Goal: Task Accomplishment & Management: Complete application form

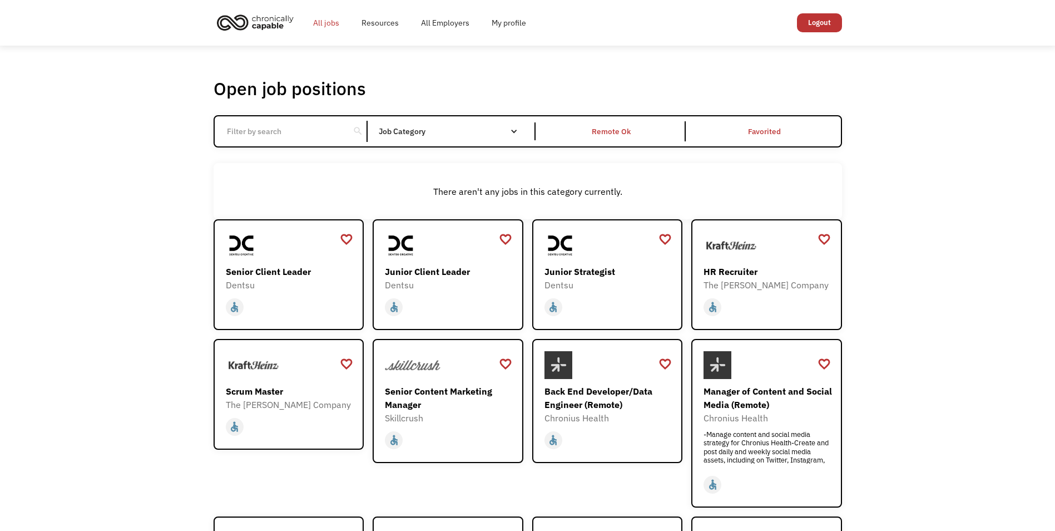
click at [328, 22] on link "All jobs" at bounding box center [326, 23] width 48 height 36
click at [371, 18] on link "Resources" at bounding box center [380, 23] width 60 height 36
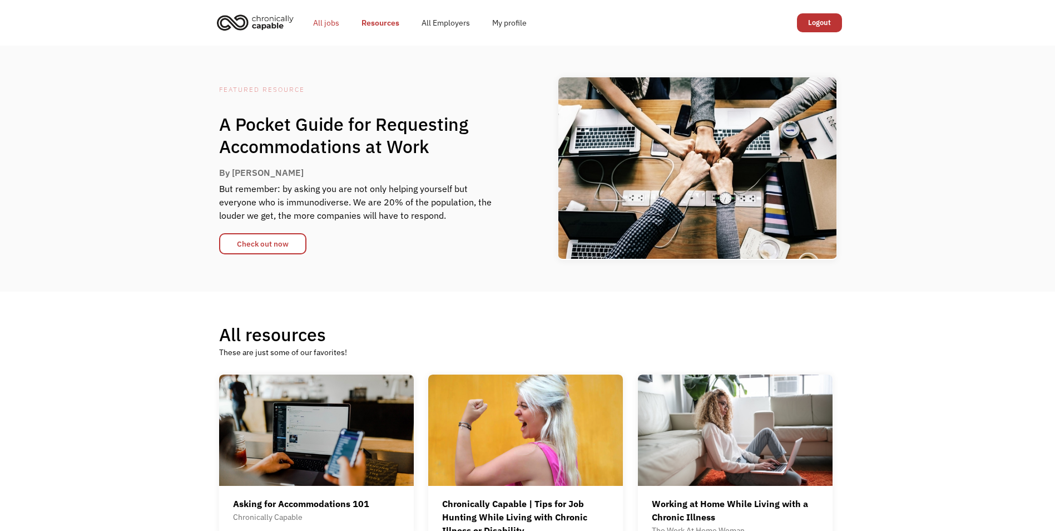
click at [329, 16] on link "All jobs" at bounding box center [326, 23] width 48 height 36
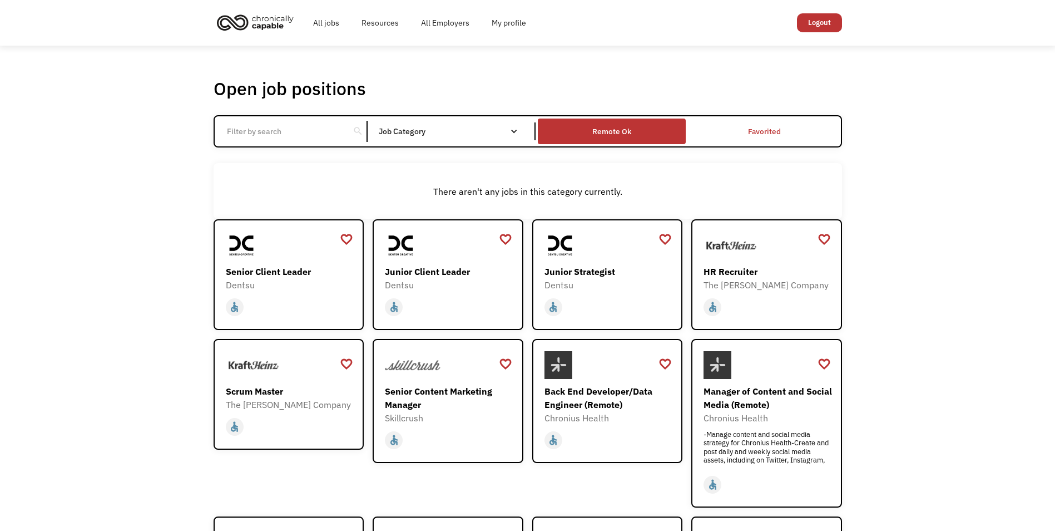
click at [621, 128] on div "Remote Ok" at bounding box center [611, 131] width 39 height 13
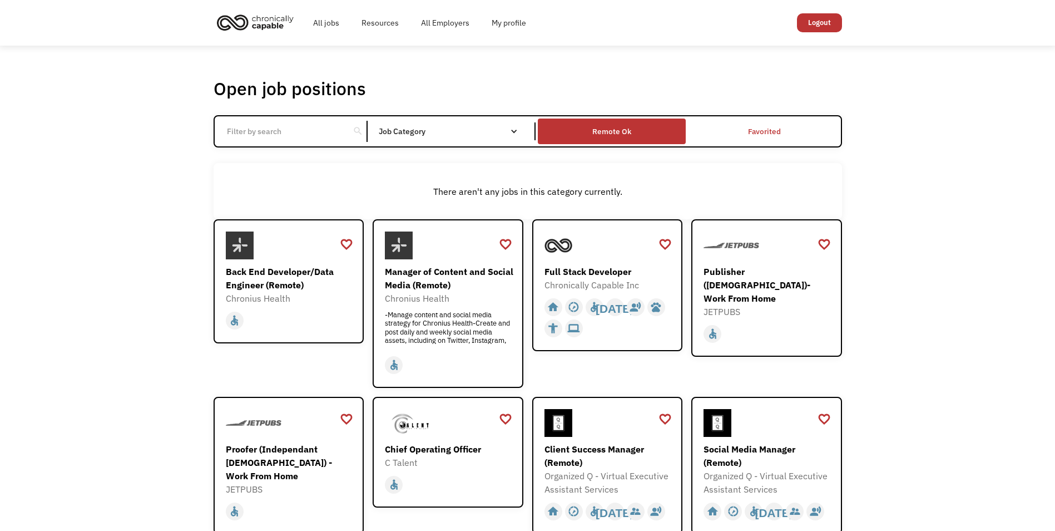
click at [621, 128] on div "Remote Ok" at bounding box center [611, 131] width 39 height 13
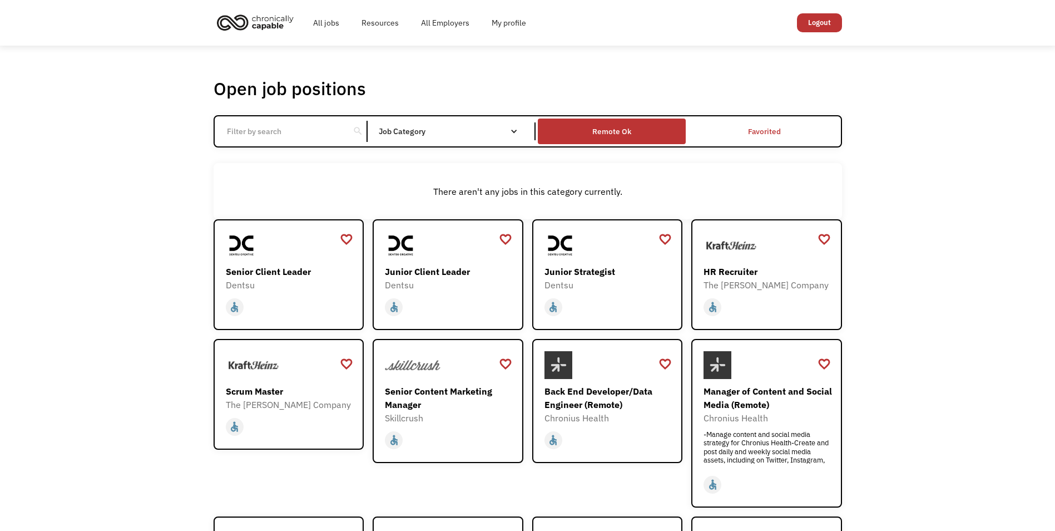
click at [621, 128] on div "Remote Ok" at bounding box center [611, 131] width 39 height 13
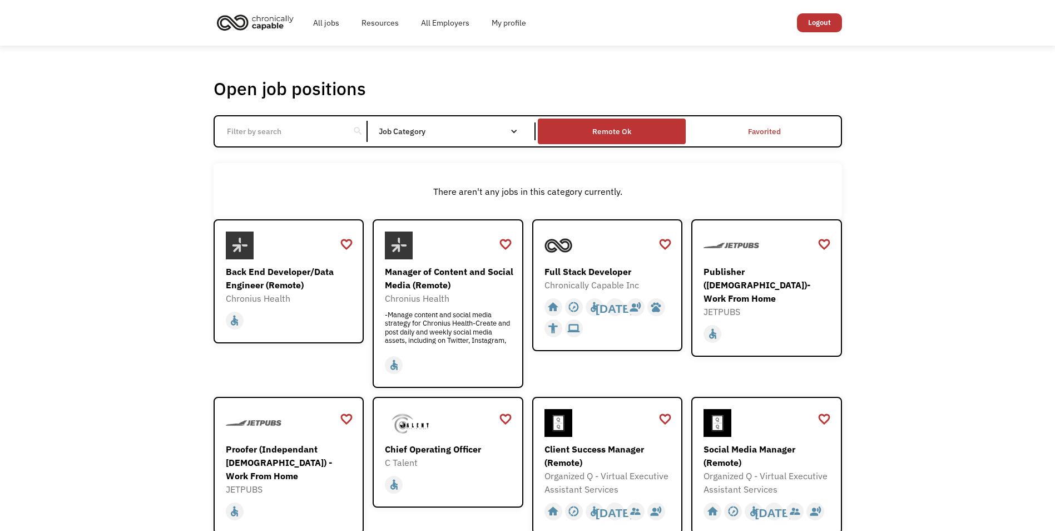
click at [621, 128] on div "Remote Ok" at bounding box center [611, 131] width 39 height 13
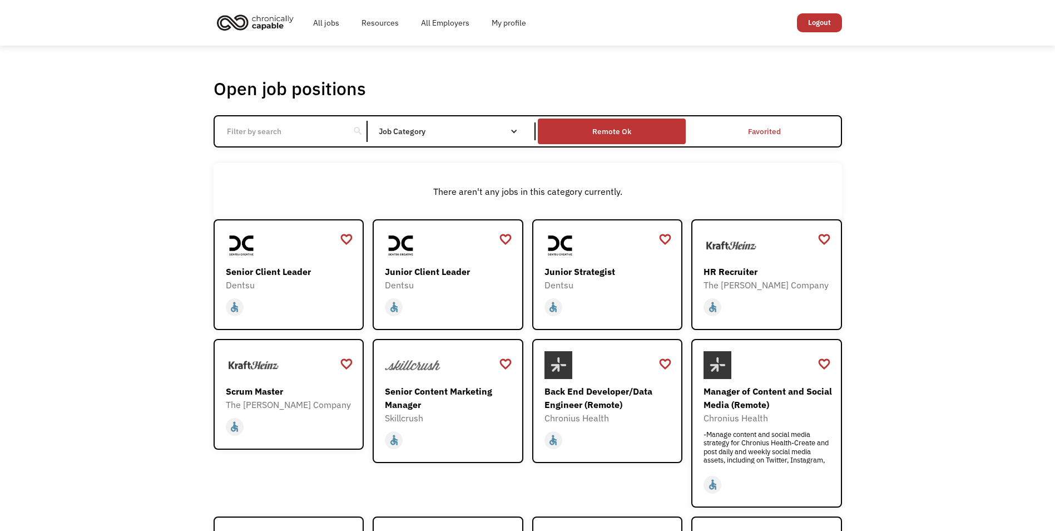
click at [621, 128] on div "Remote Ok" at bounding box center [611, 131] width 39 height 13
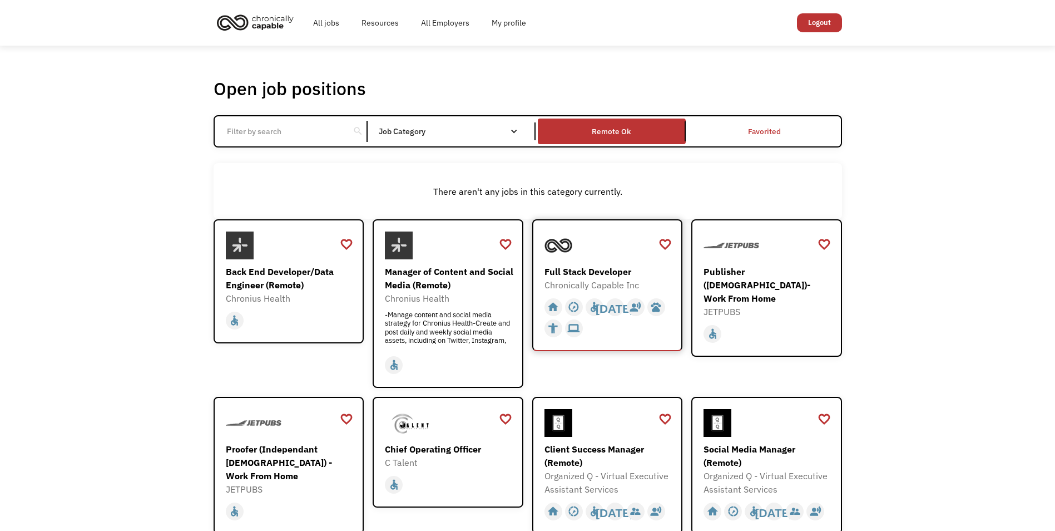
click at [601, 275] on div "Full Stack Developer" at bounding box center [609, 271] width 129 height 13
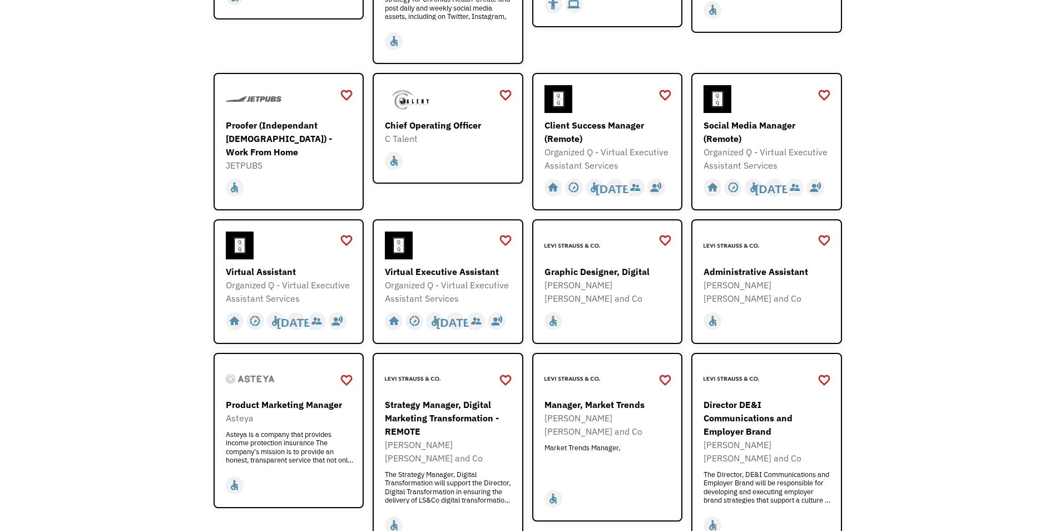
scroll to position [334, 0]
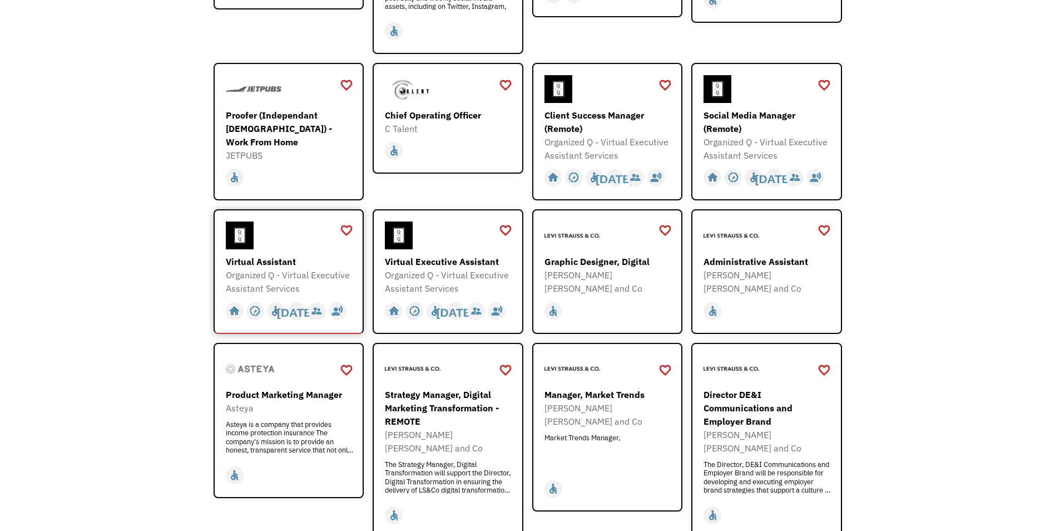
click at [309, 229] on div at bounding box center [290, 235] width 129 height 28
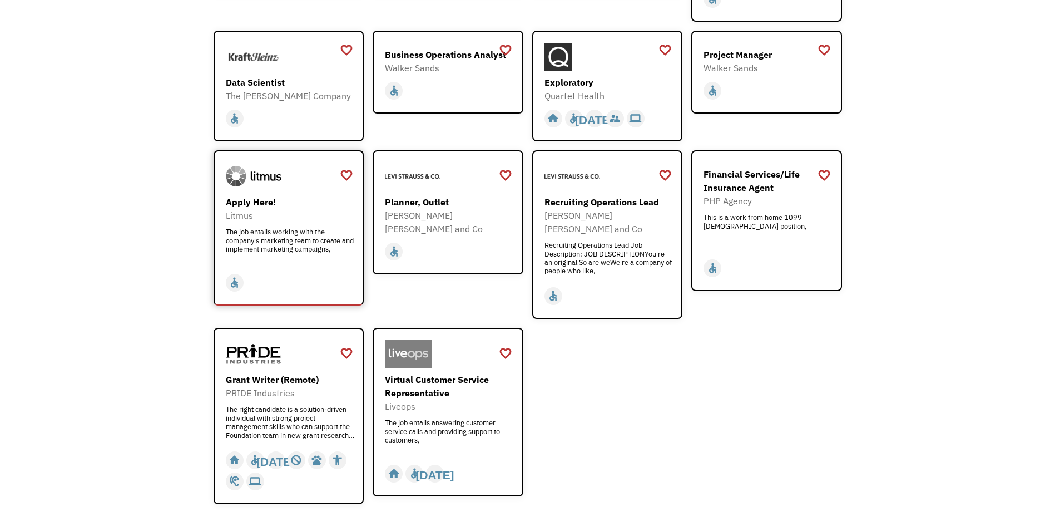
scroll to position [1279, 0]
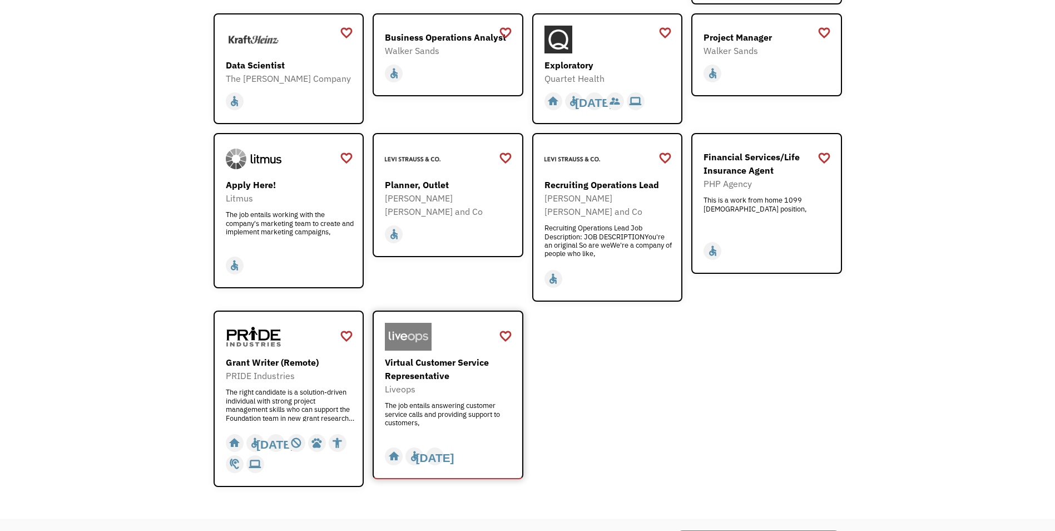
click at [489, 355] on div "Virtual Customer Service Representative" at bounding box center [449, 368] width 129 height 27
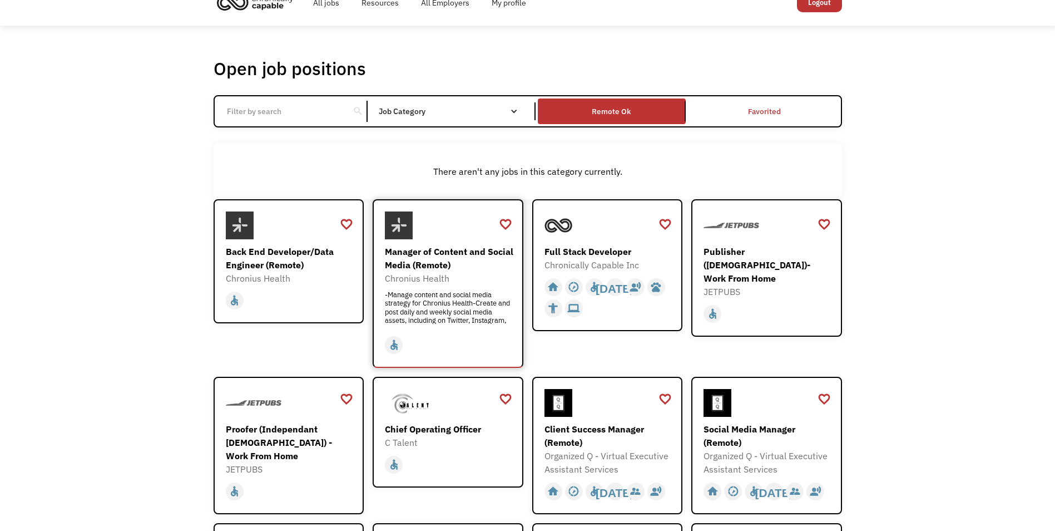
scroll to position [0, 0]
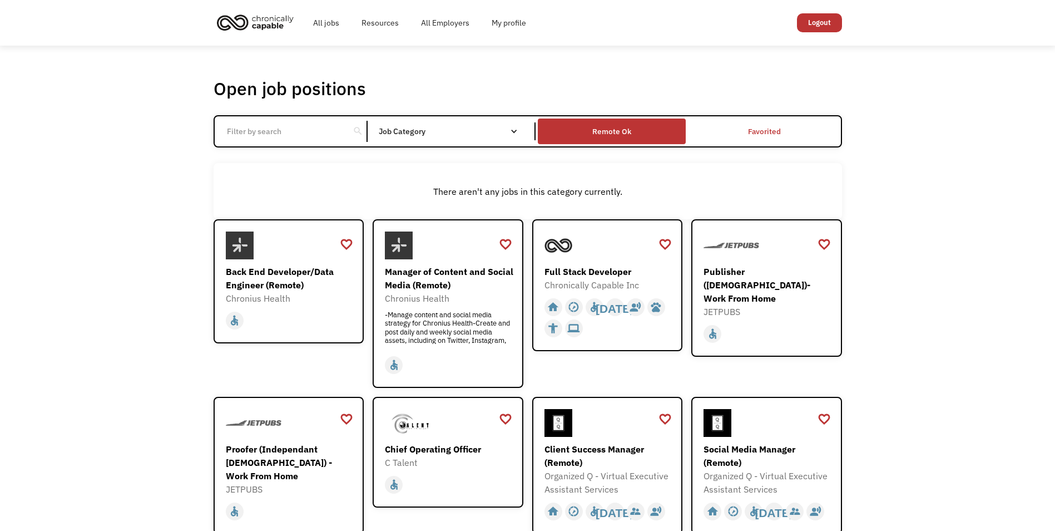
click at [596, 132] on div "Remote Ok" at bounding box center [611, 131] width 39 height 13
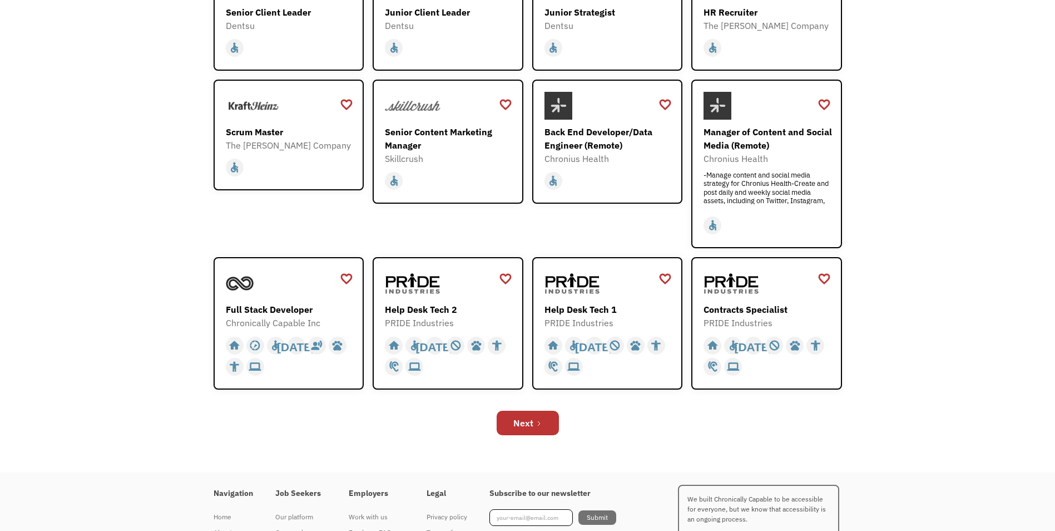
scroll to position [334, 0]
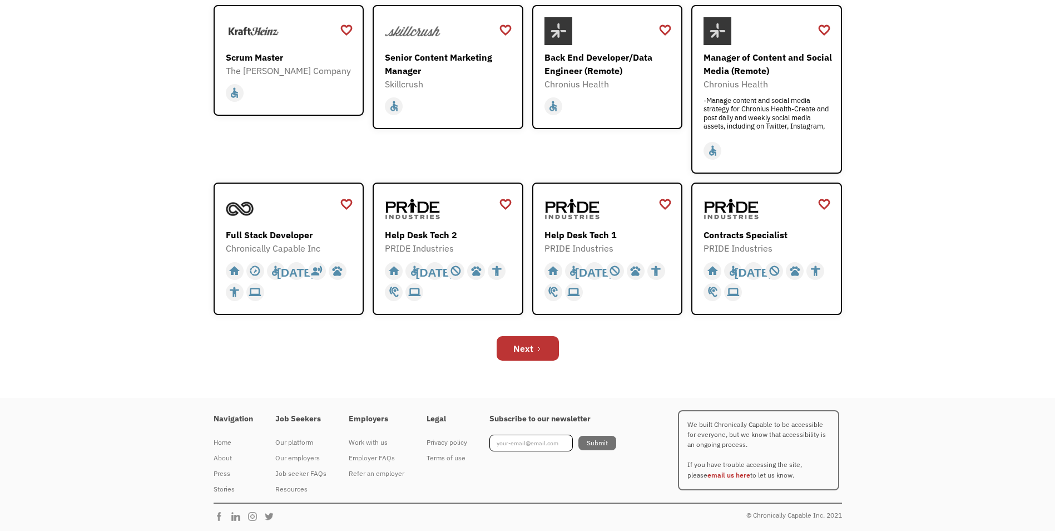
click at [515, 335] on div "Next" at bounding box center [528, 348] width 629 height 36
click at [510, 350] on link "Next" at bounding box center [528, 348] width 62 height 24
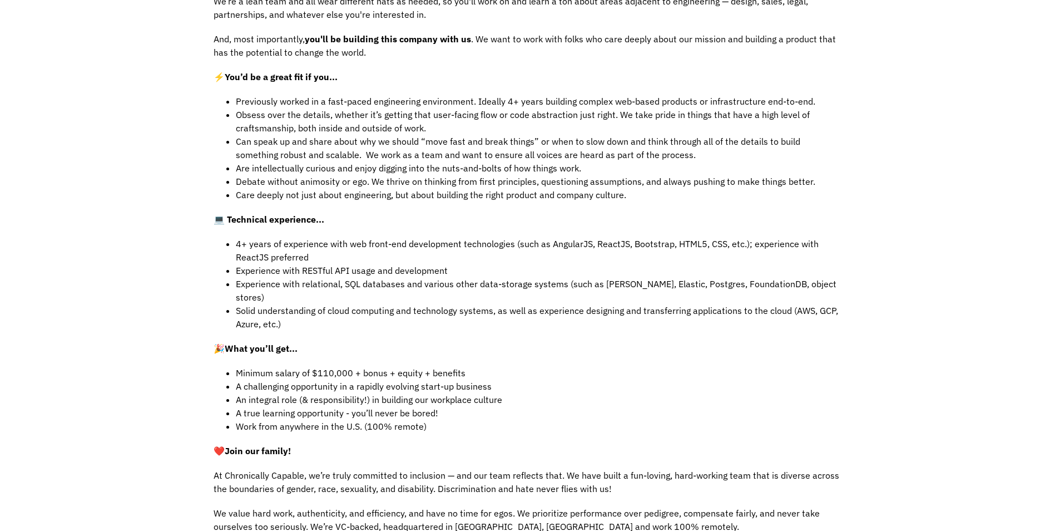
scroll to position [501, 0]
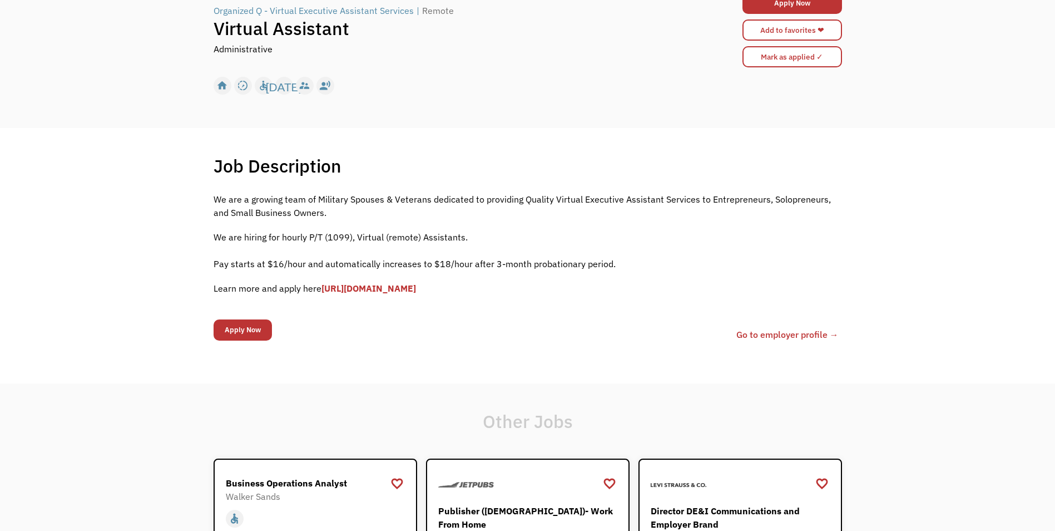
scroll to position [111, 0]
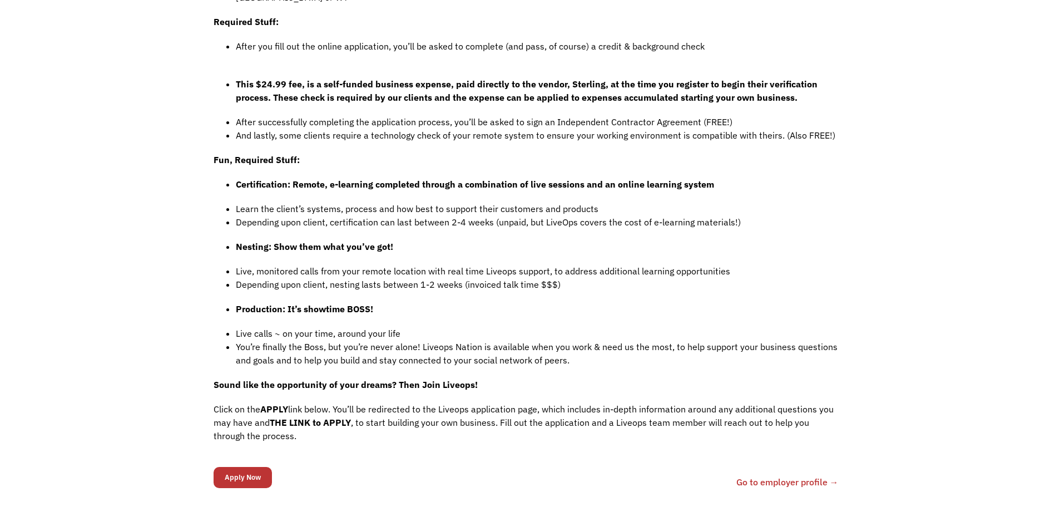
scroll to position [779, 0]
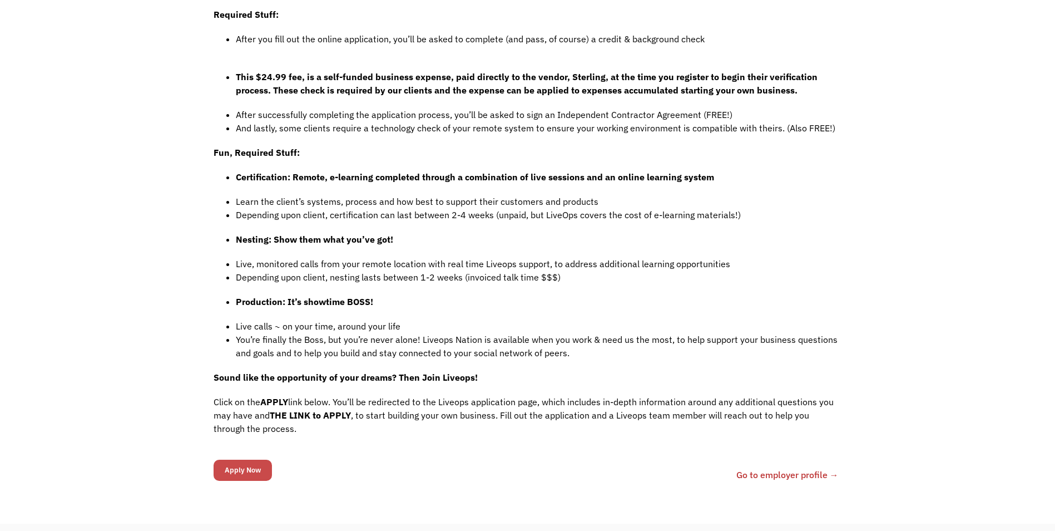
click at [241, 459] on input "Apply Now" at bounding box center [243, 469] width 58 height 21
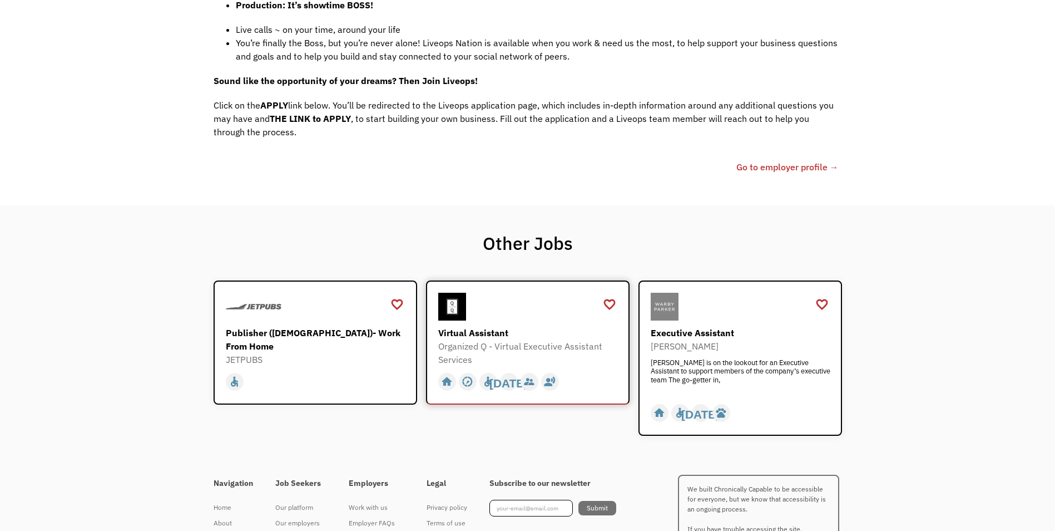
scroll to position [1000, 0]
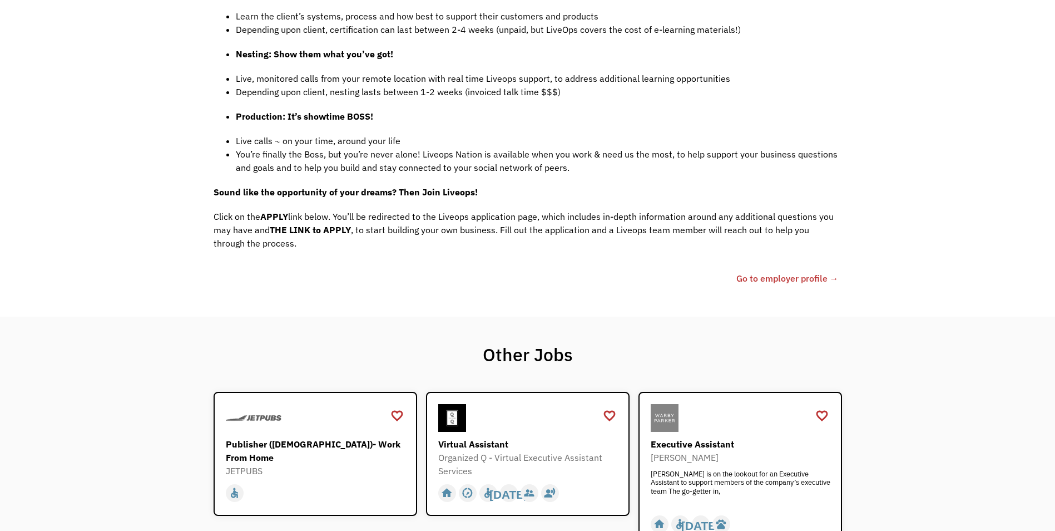
click at [747, 271] on link "Go to employer profile →" at bounding box center [787, 277] width 102 height 13
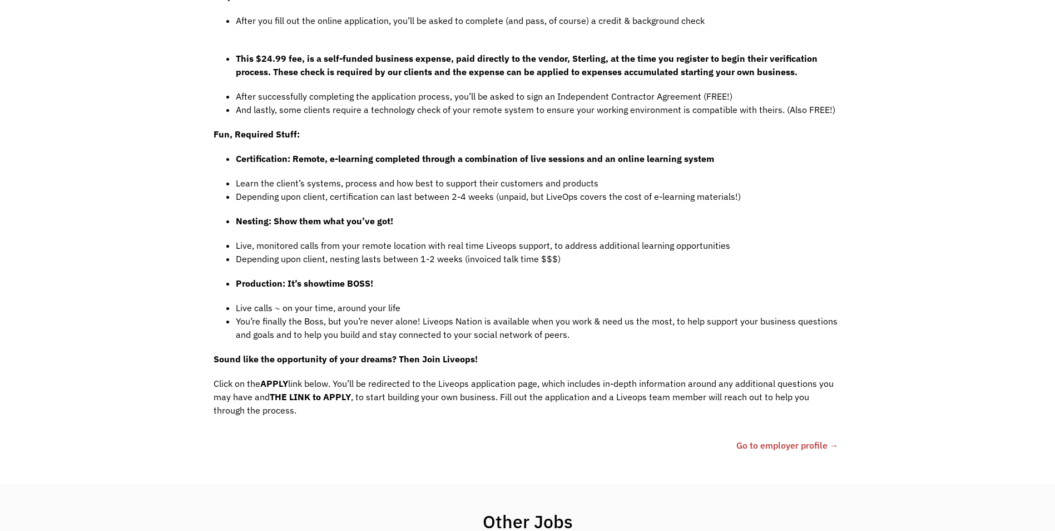
scroll to position [721, 0]
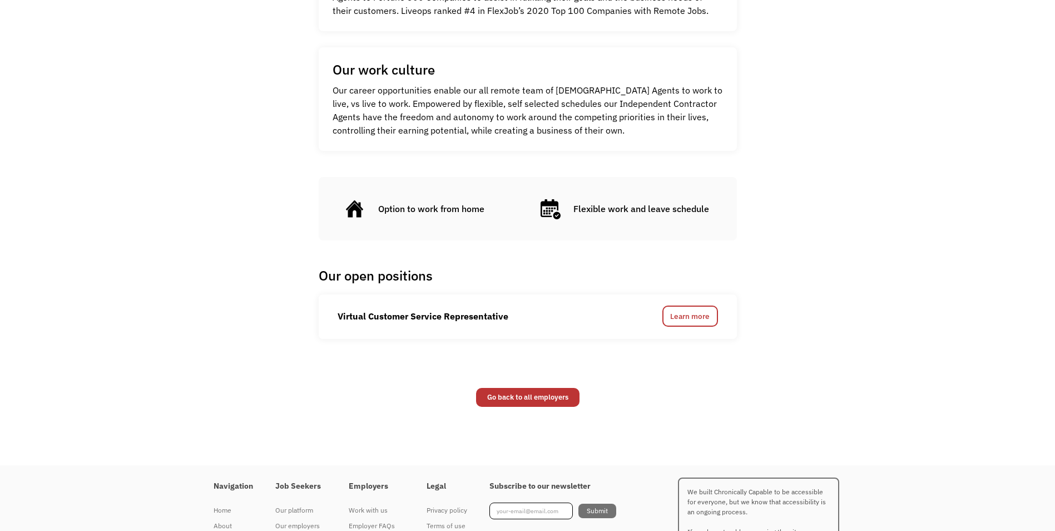
scroll to position [501, 0]
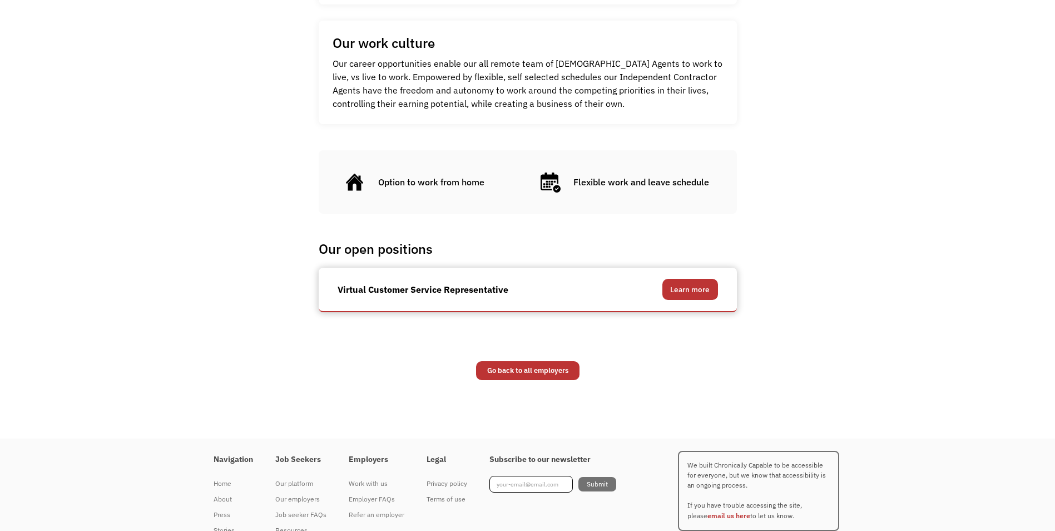
click at [697, 288] on link "Learn more" at bounding box center [690, 289] width 56 height 21
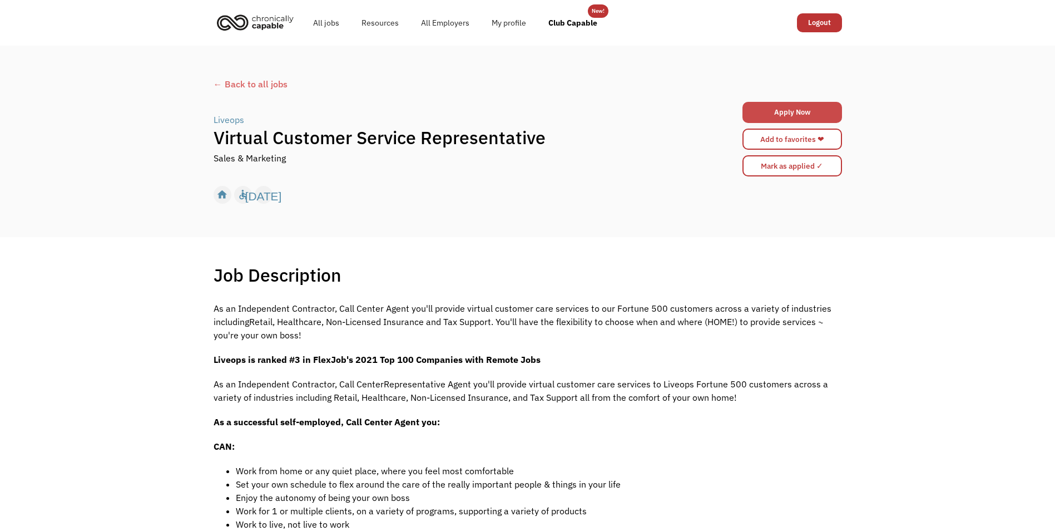
click at [777, 116] on link "Apply Now" at bounding box center [793, 112] width 100 height 21
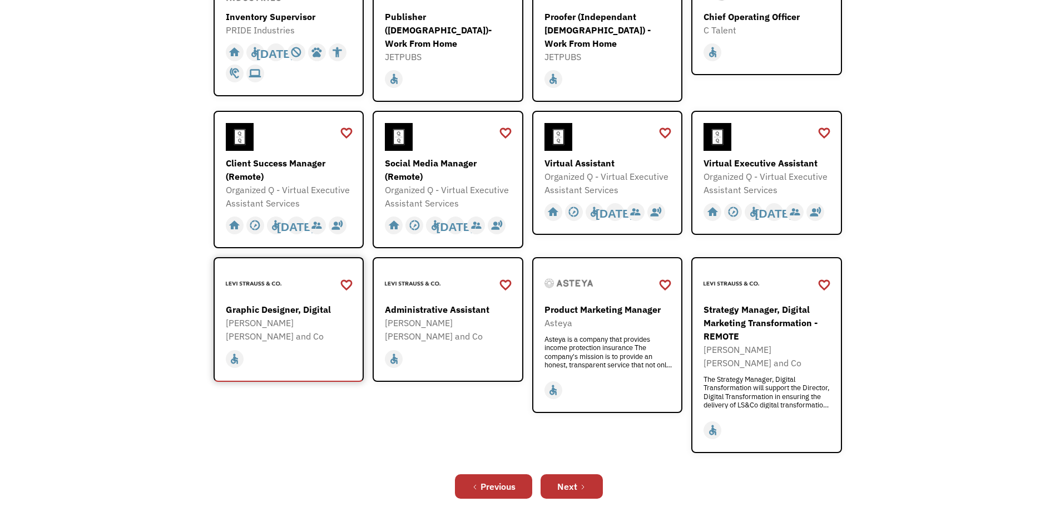
scroll to position [334, 0]
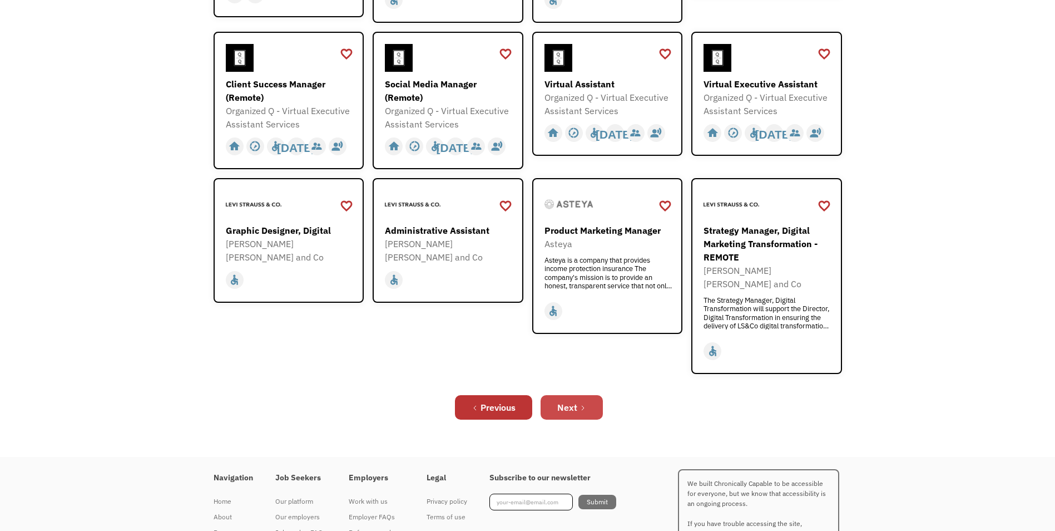
click at [581, 404] on icon "Next Page" at bounding box center [583, 407] width 7 height 7
